Goal: Entertainment & Leisure: Consume media (video, audio)

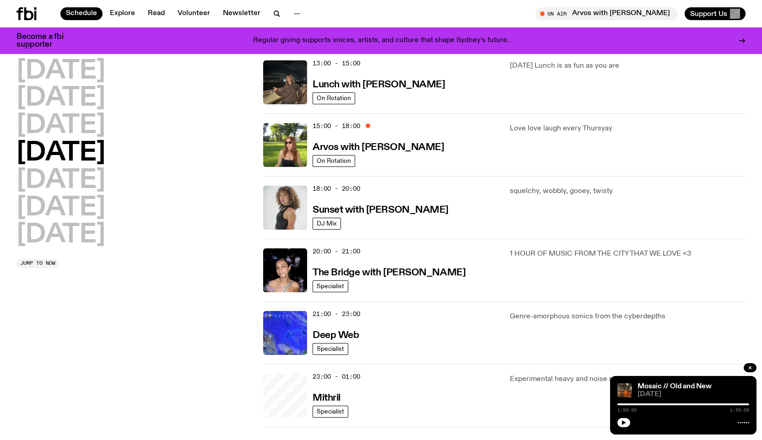
scroll to position [339, 0]
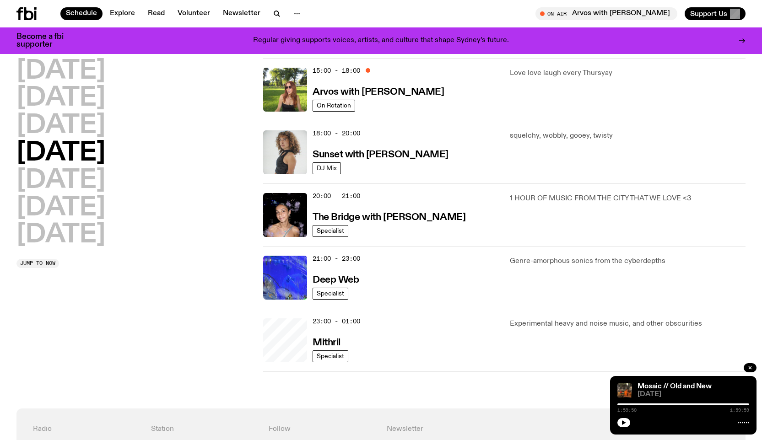
click at [300, 49] on img at bounding box center [285, 27] width 44 height 44
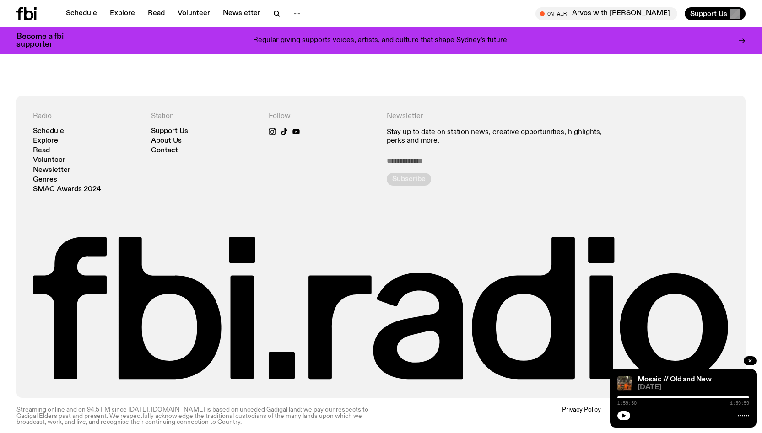
scroll to position [695, 0]
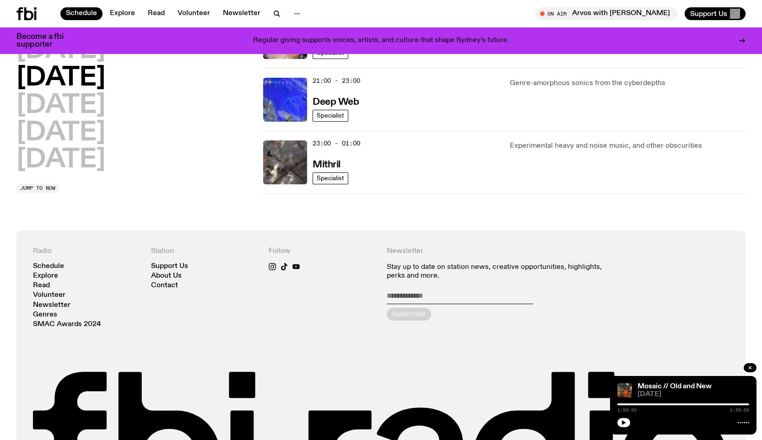
scroll to position [389, 0]
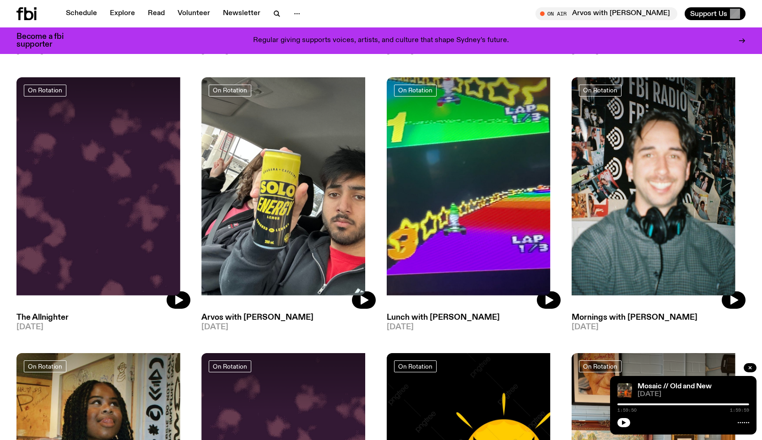
scroll to position [265, 0]
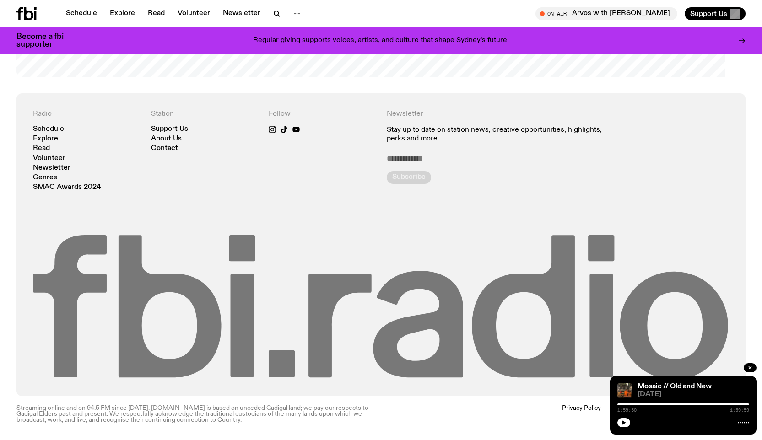
scroll to position [2624, 0]
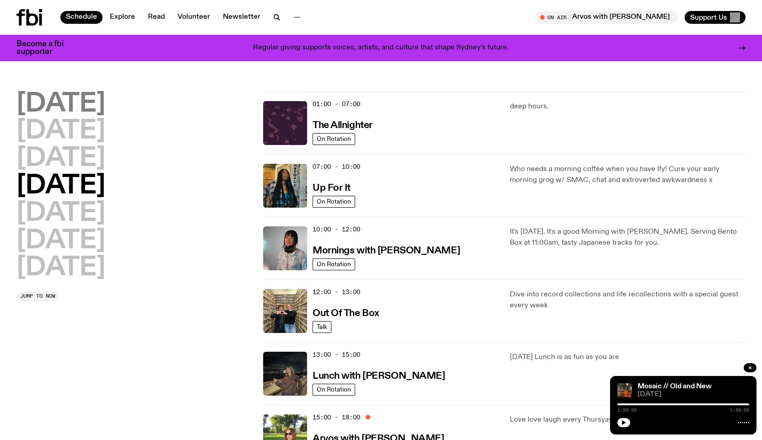
click at [103, 116] on h2 "[DATE]" at bounding box center [60, 104] width 89 height 26
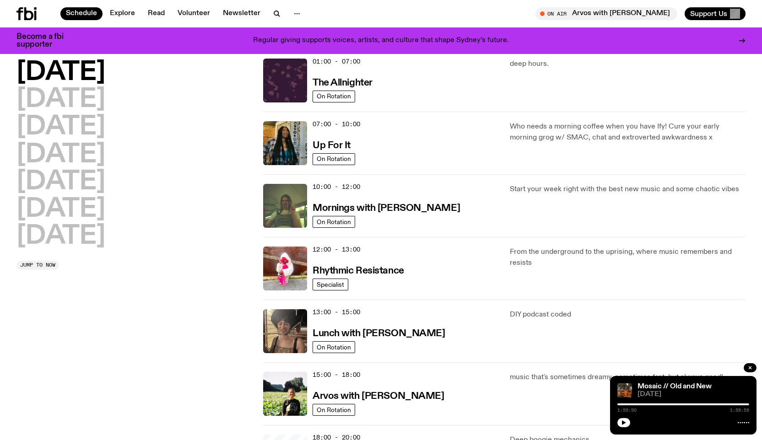
scroll to position [42, 0]
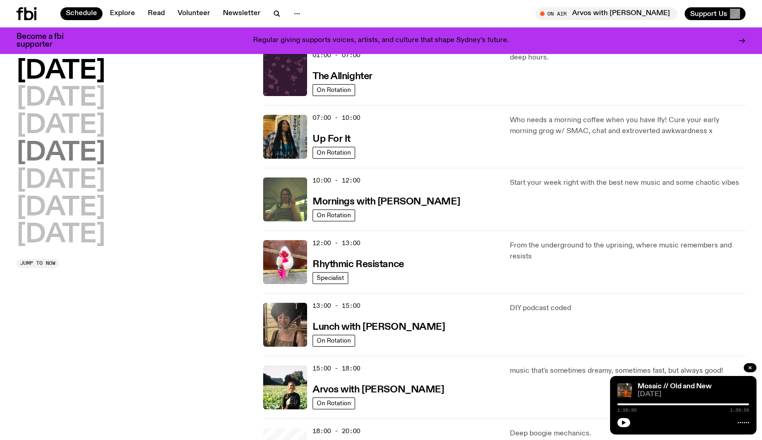
click at [103, 152] on h2 "[DATE]" at bounding box center [60, 153] width 89 height 26
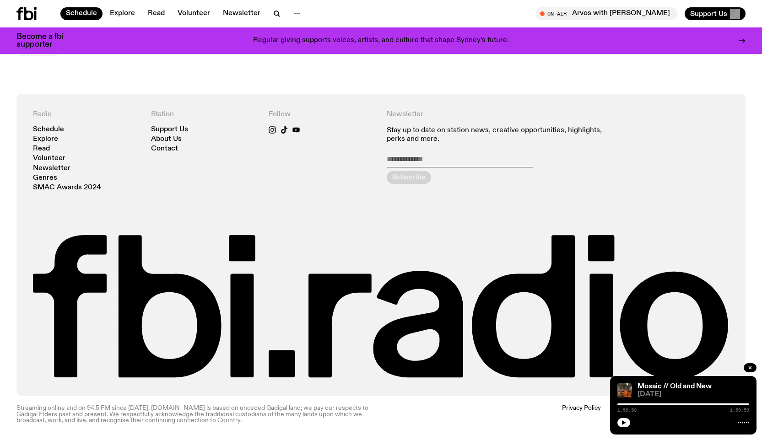
scroll to position [907, 0]
click at [55, 54] on span "Jump to now" at bounding box center [37, 51] width 35 height 5
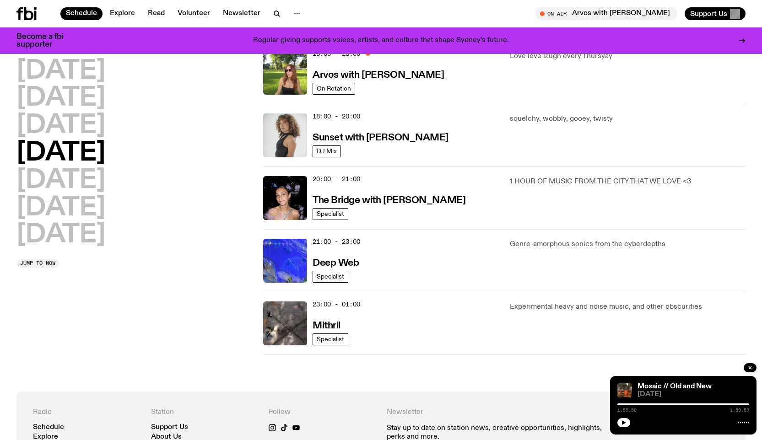
scroll to position [355, 0]
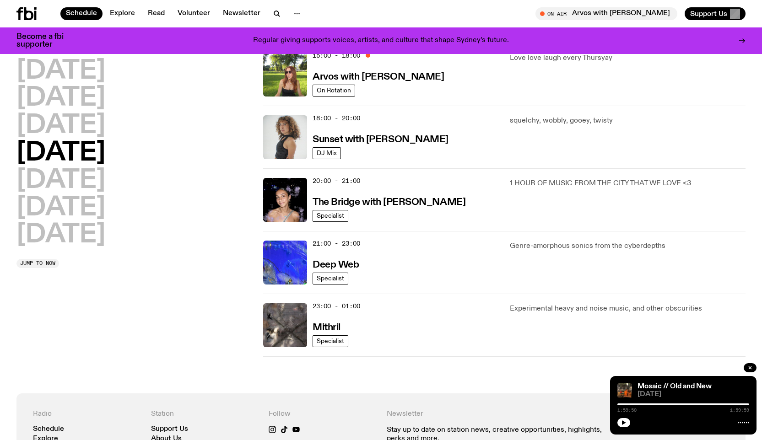
click at [393, 19] on h3 "Lunch with [PERSON_NAME]" at bounding box center [378, 15] width 132 height 10
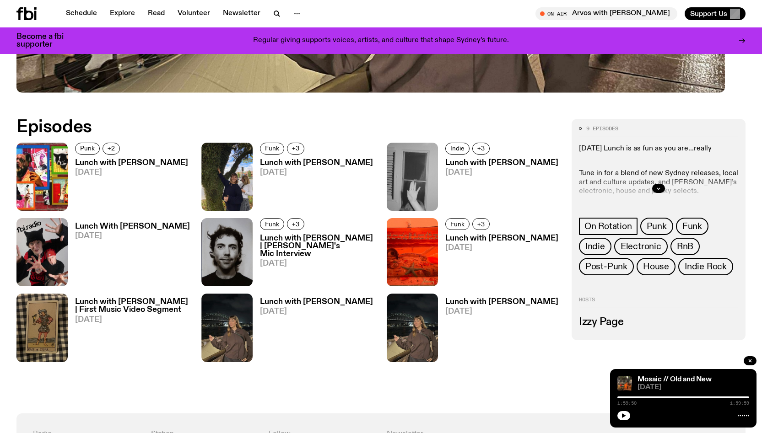
scroll to position [480, 0]
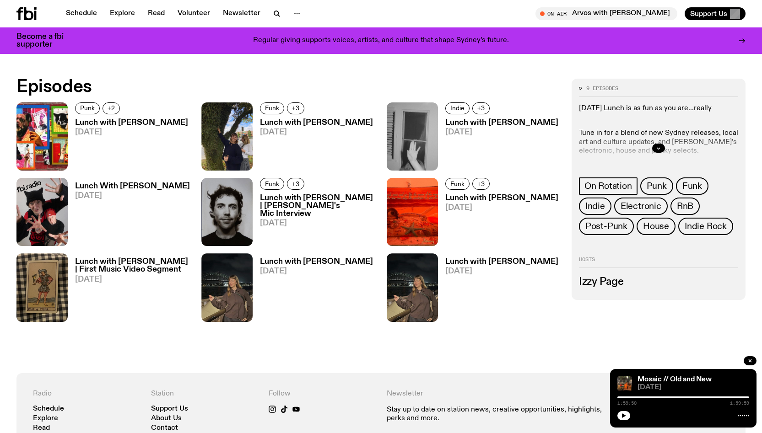
click at [68, 168] on img at bounding box center [41, 136] width 51 height 68
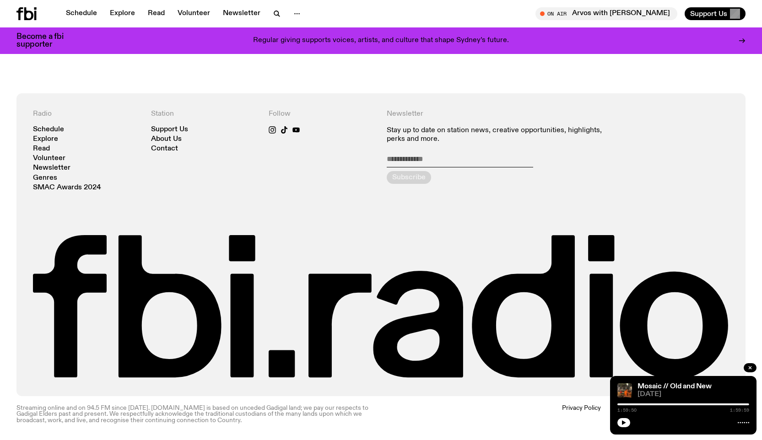
scroll to position [1618, 0]
click at [466, 40] on span "[PERSON_NAME]" at bounding box center [450, 36] width 55 height 6
click at [392, 40] on span "01:58:00" at bounding box center [400, 35] width 26 height 7
